Goal: Information Seeking & Learning: Stay updated

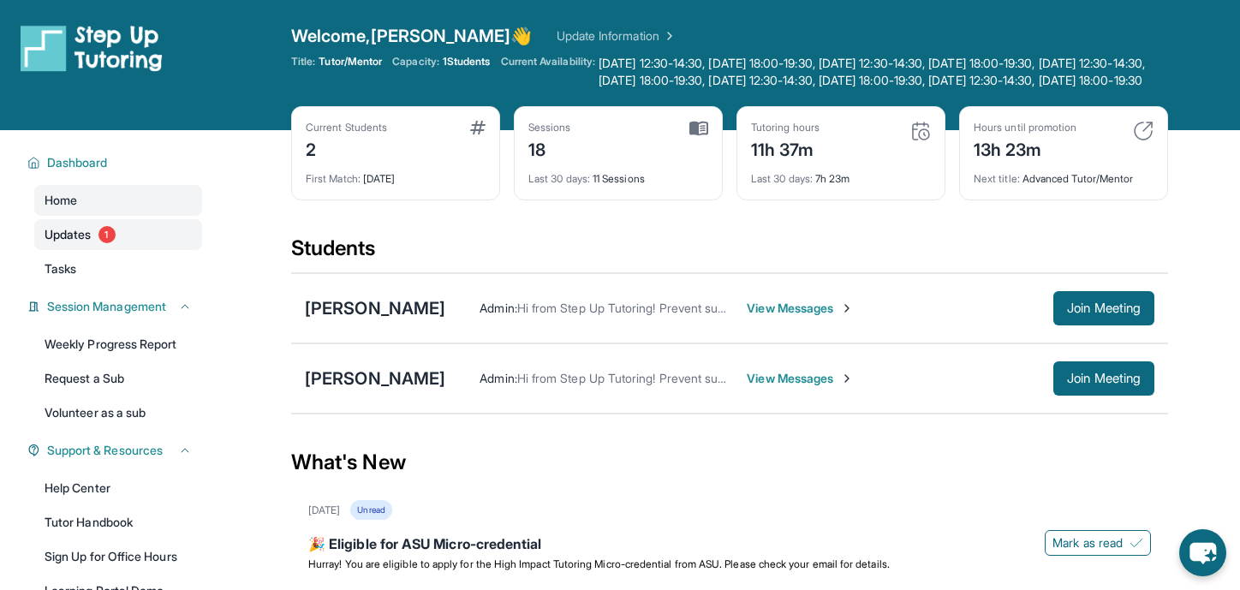
click at [128, 236] on link "Updates 1" at bounding box center [118, 234] width 168 height 31
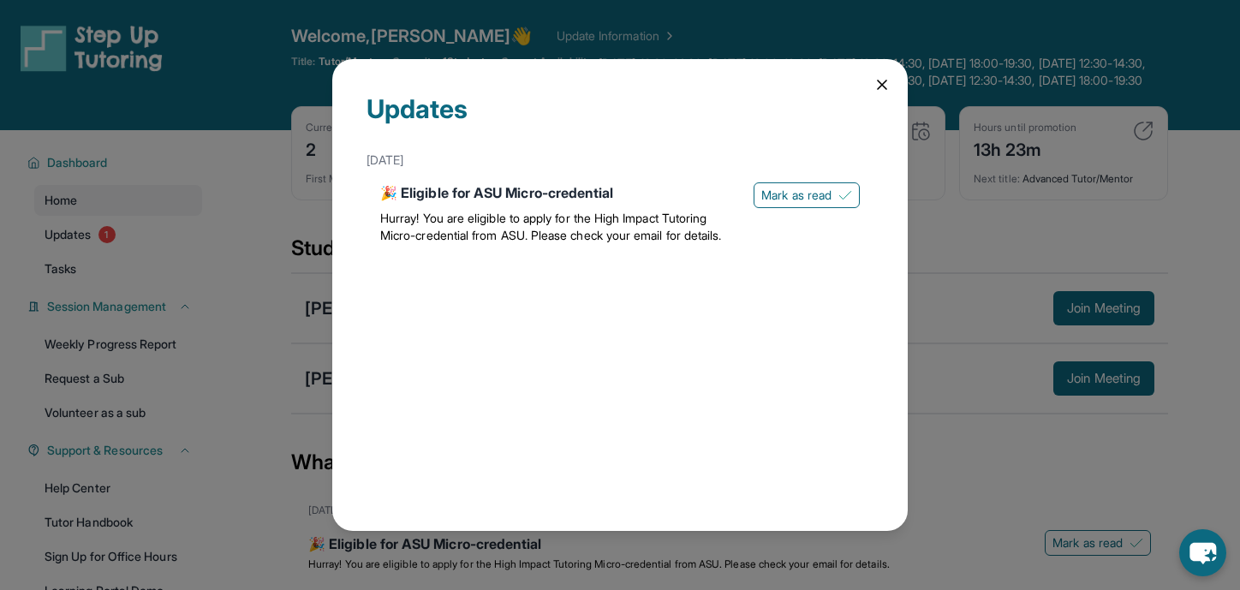
click at [206, 215] on div "Updates [DATE] 🎉 Eligible for ASU Micro-credential Hurray! You are eligible to …" at bounding box center [620, 295] width 1240 height 590
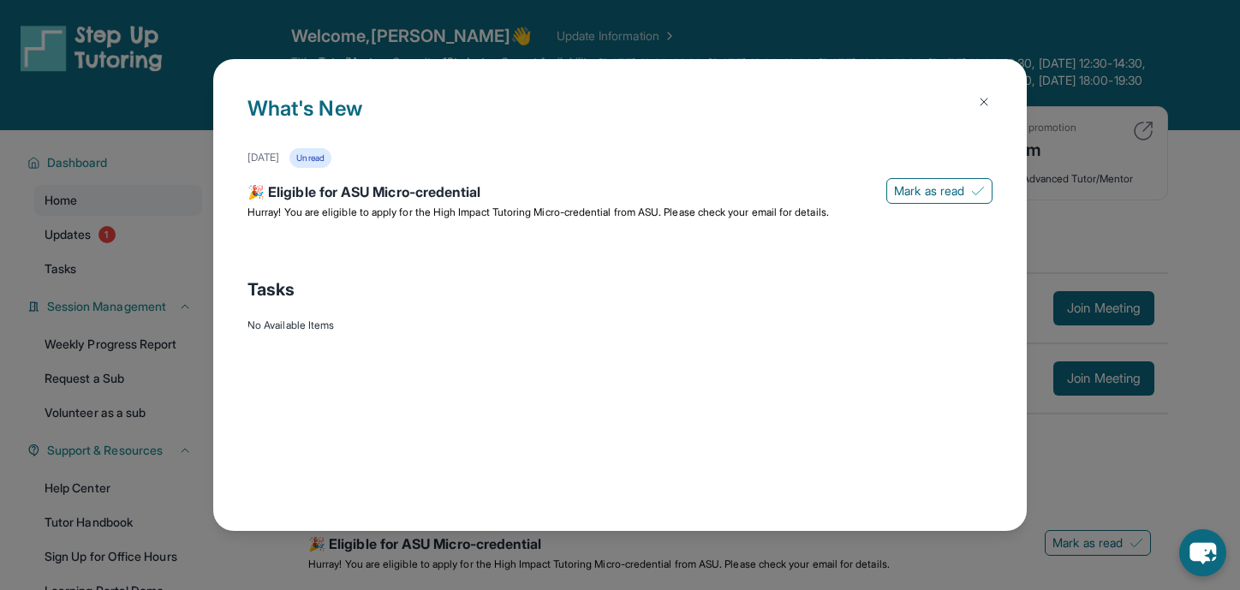
click at [1118, 243] on div "What's New [DATE] Unread 🎉 Eligible for ASU Micro-credential [PERSON_NAME] as r…" at bounding box center [620, 295] width 1240 height 590
click at [1116, 243] on div "What's New [DATE] Unread 🎉 Eligible for ASU Micro-credential [PERSON_NAME] as r…" at bounding box center [620, 295] width 1240 height 590
click at [992, 105] on button at bounding box center [984, 102] width 34 height 34
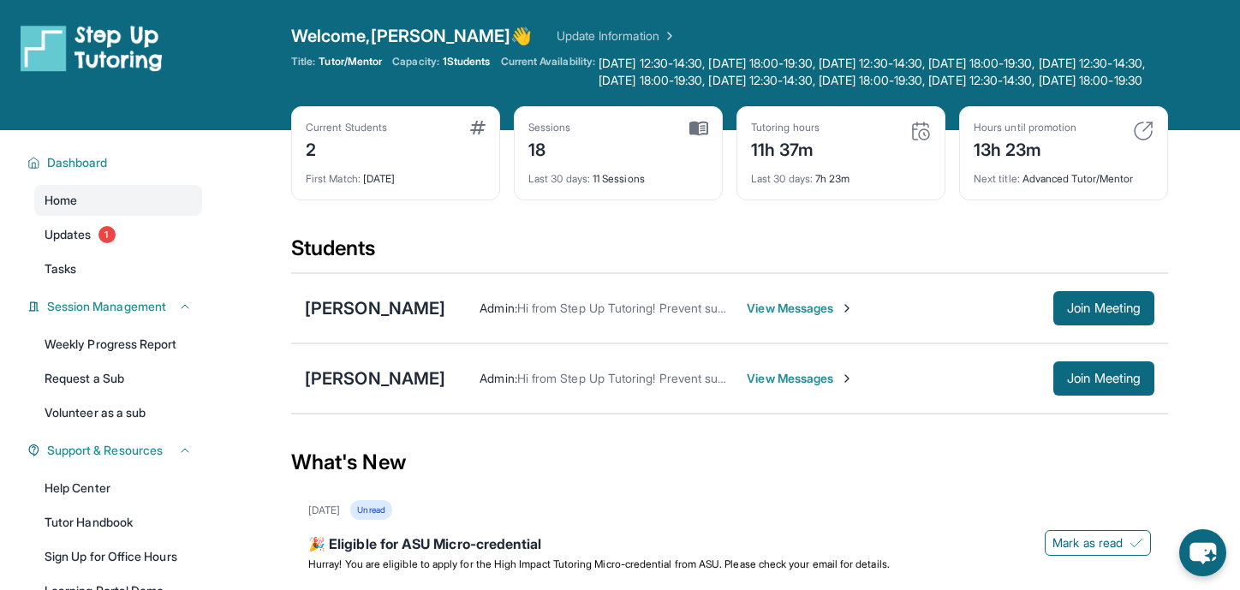
click at [747, 387] on span "View Messages" at bounding box center [800, 378] width 107 height 17
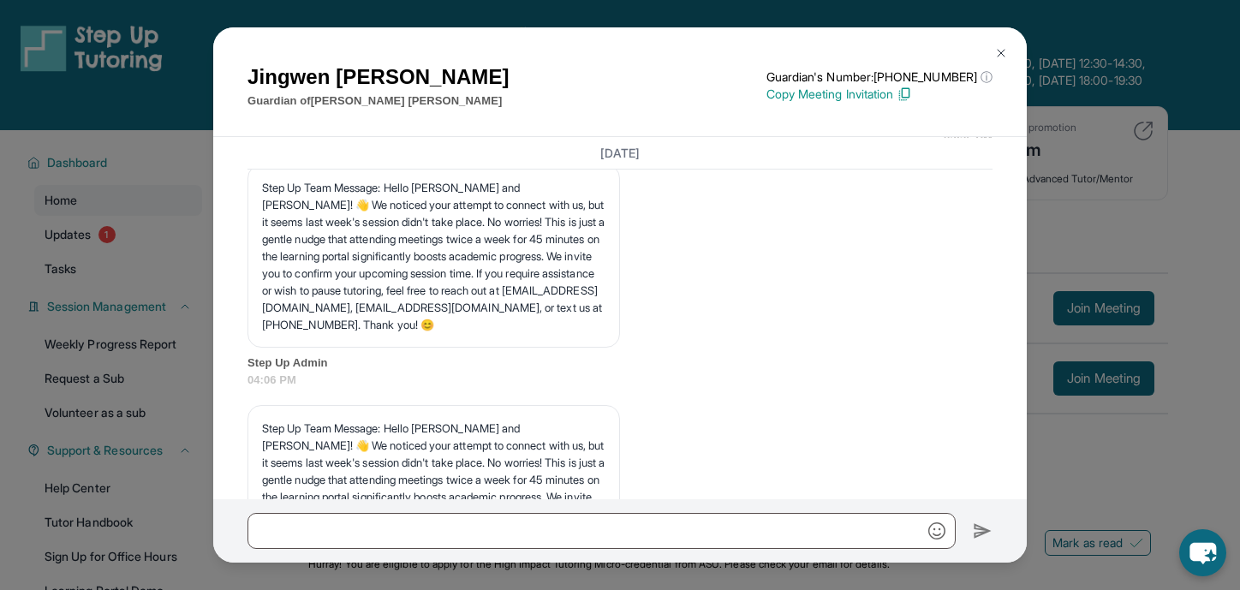
scroll to position [9182, 0]
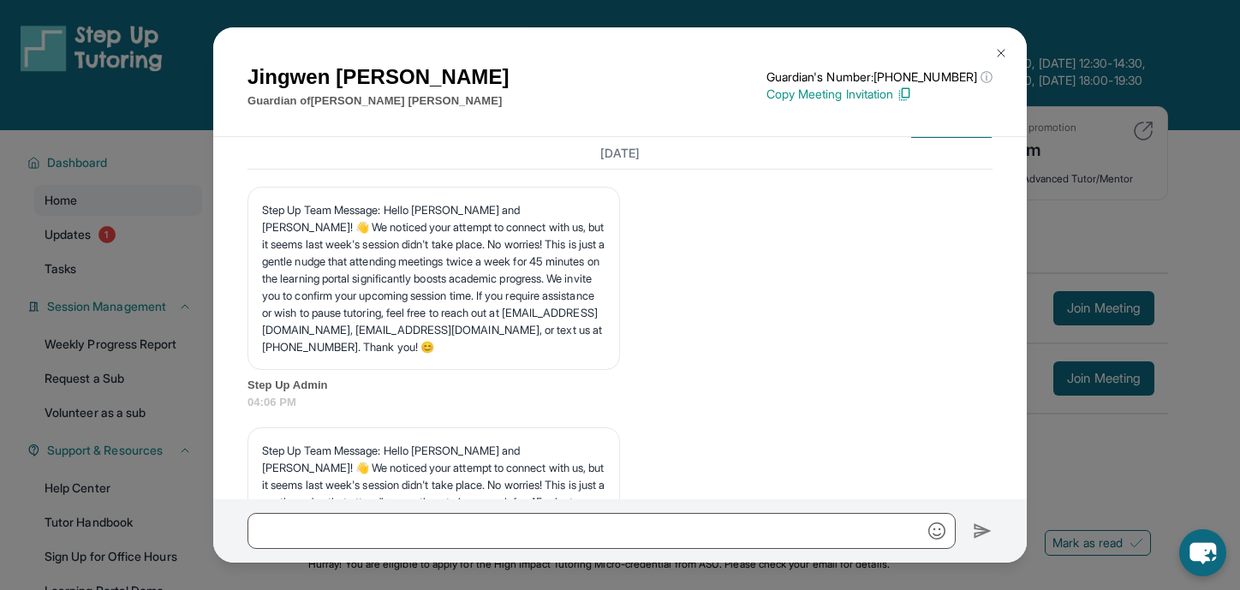
click at [1064, 236] on div "[PERSON_NAME] Guardian of [PERSON_NAME] Guardian's Number: [PHONE_NUMBER] ⓘ Thi…" at bounding box center [620, 295] width 1240 height 590
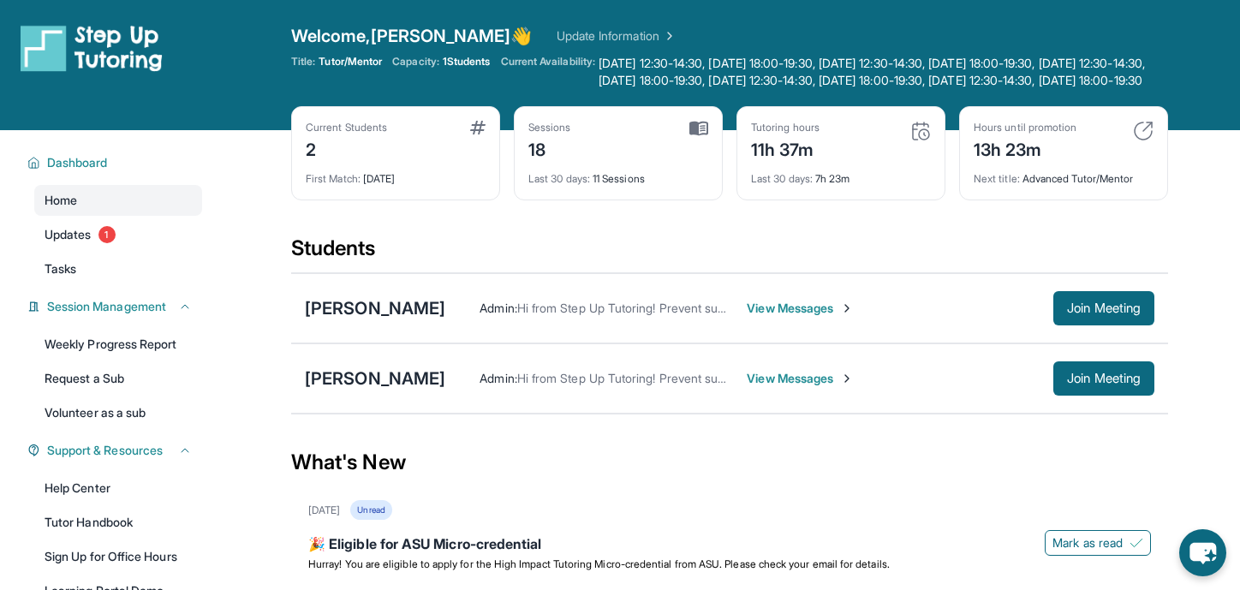
click at [766, 317] on span "View Messages" at bounding box center [800, 308] width 107 height 17
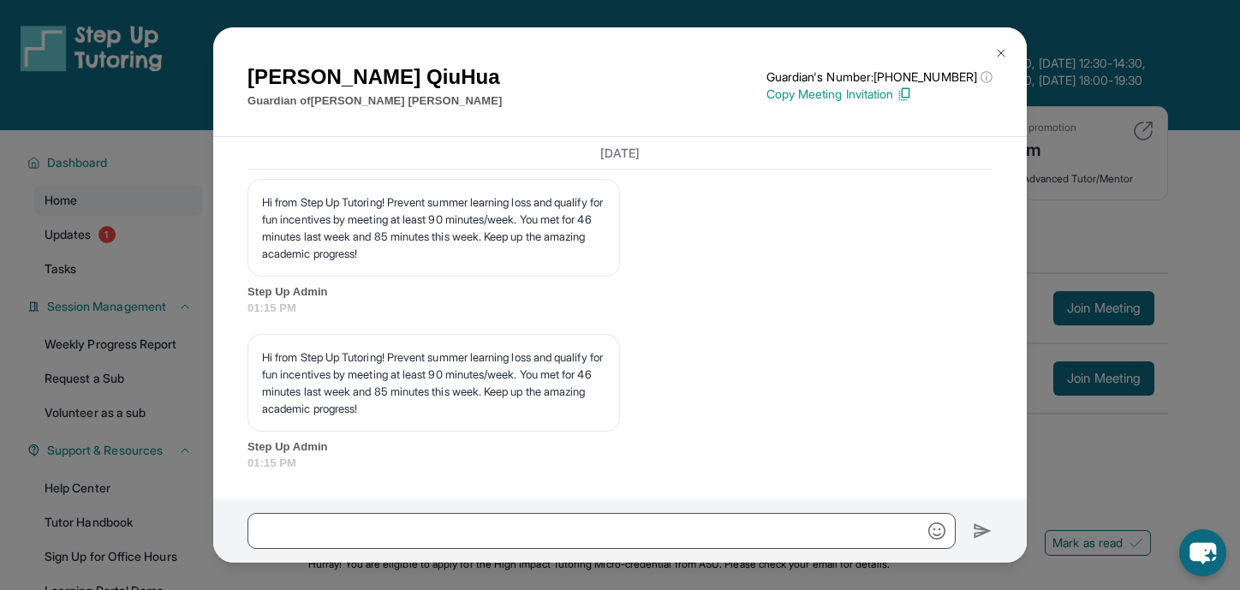
scroll to position [188, 0]
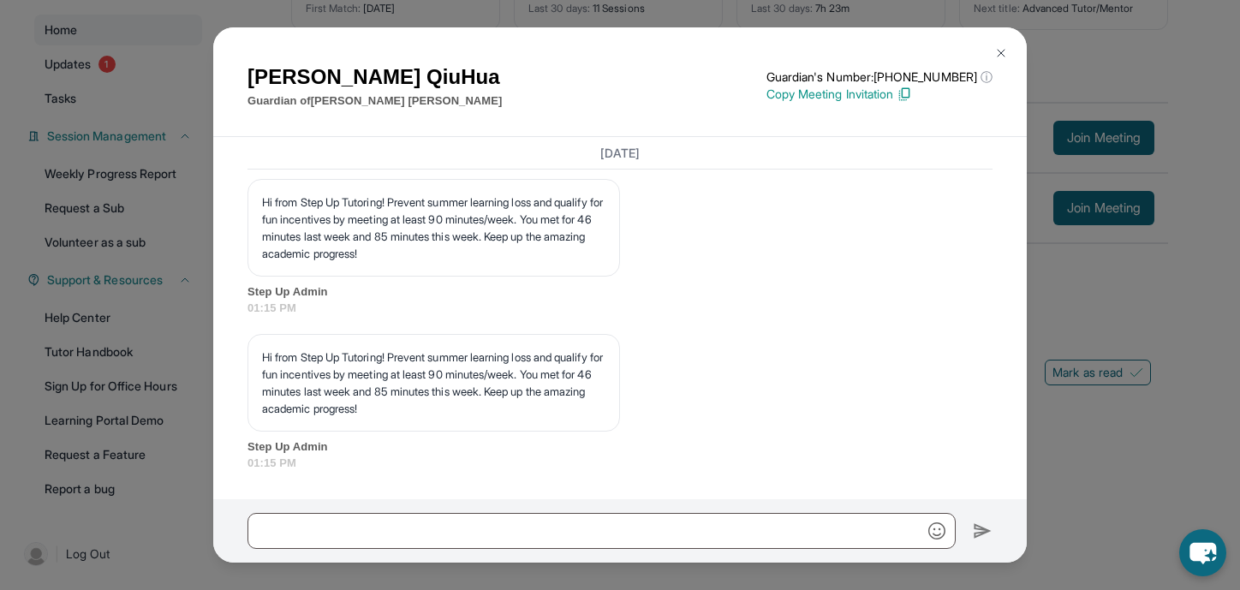
click at [1044, 344] on div "[PERSON_NAME] Guardian of [PERSON_NAME] Guardian's Number: [PHONE_NUMBER] ⓘ Thi…" at bounding box center [620, 295] width 1240 height 590
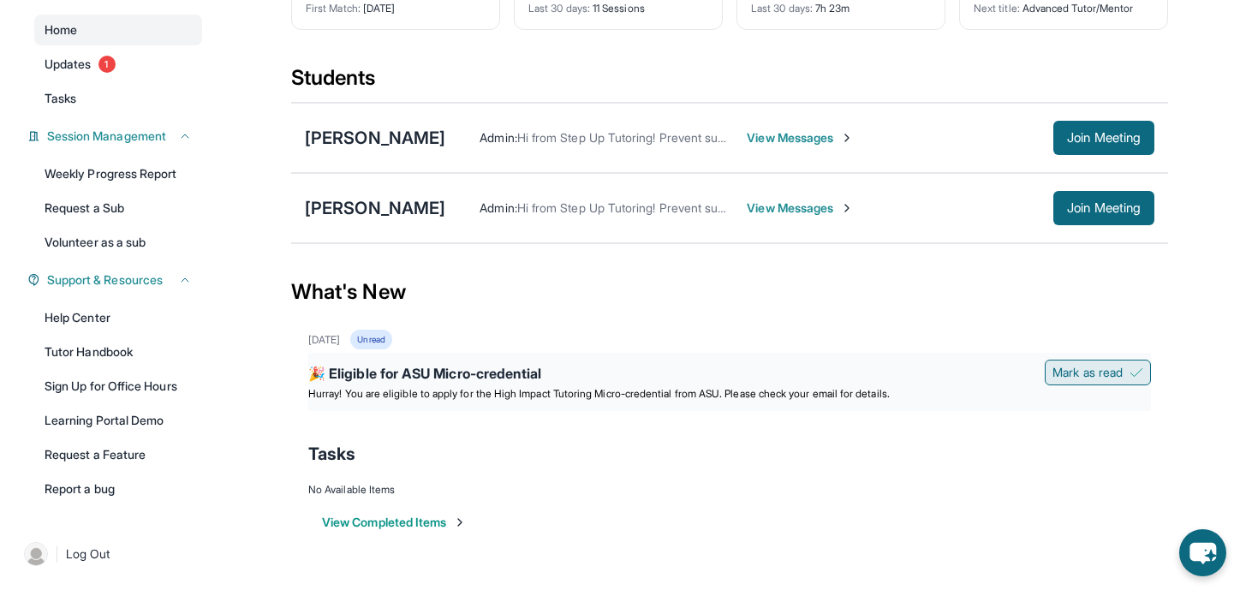
click at [1048, 361] on button "Mark as read" at bounding box center [1098, 373] width 106 height 26
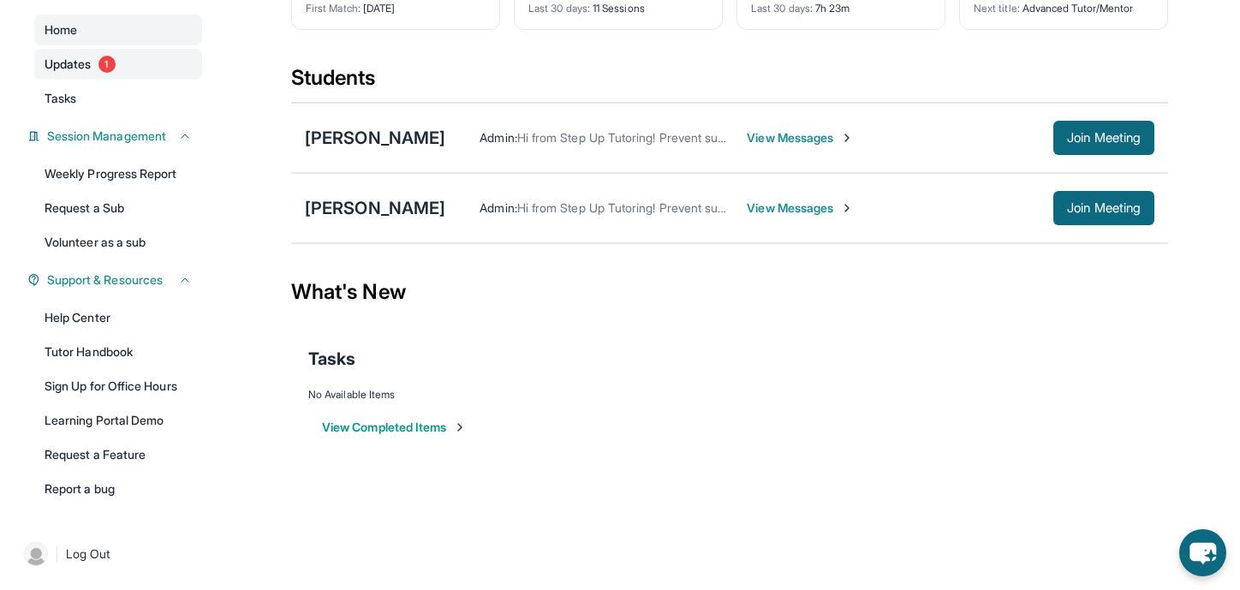
click at [117, 49] on link "Updates 1" at bounding box center [118, 64] width 168 height 31
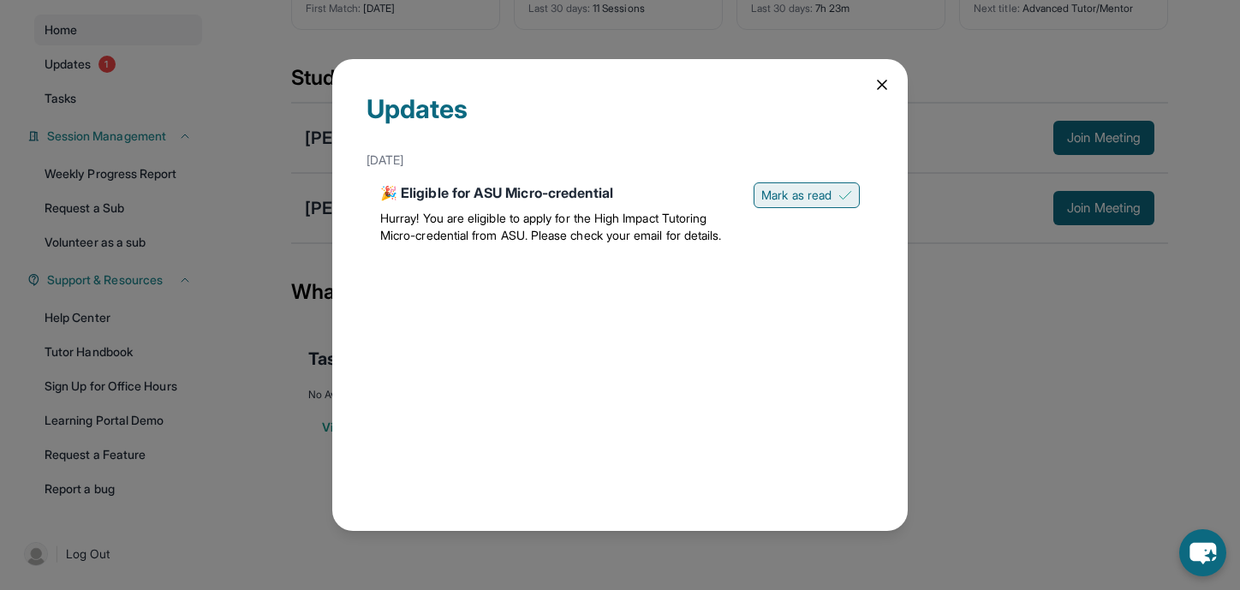
click at [792, 196] on span "Mark as read" at bounding box center [796, 195] width 70 height 17
click at [1107, 364] on div "Updates [DATE] 🎉 Eligible for ASU Micro-credential Hurray! You are eligible to …" at bounding box center [620, 295] width 1240 height 590
